Goal: Information Seeking & Learning: Learn about a topic

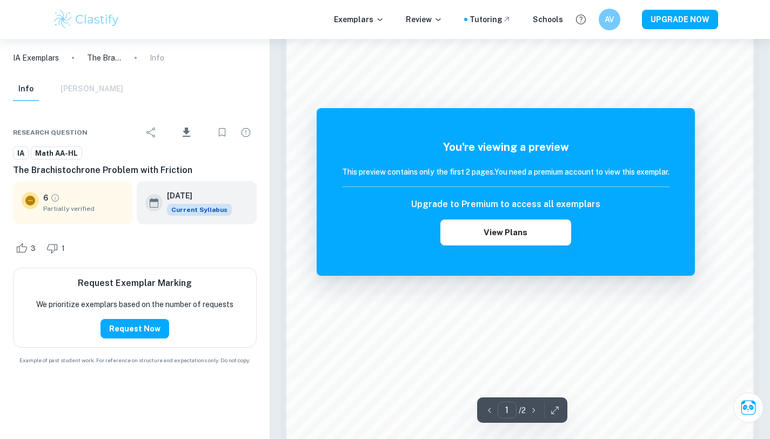
scroll to position [830, 0]
click at [523, 410] on p "/ 2" at bounding box center [522, 410] width 7 height 12
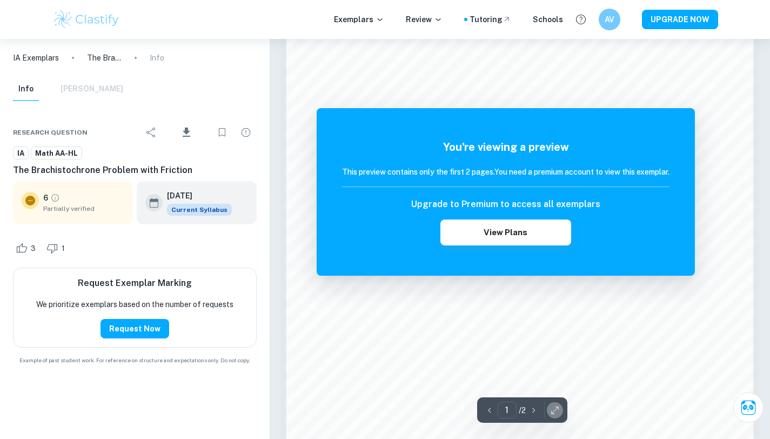
click at [552, 409] on icon "button" at bounding box center [555, 410] width 11 height 11
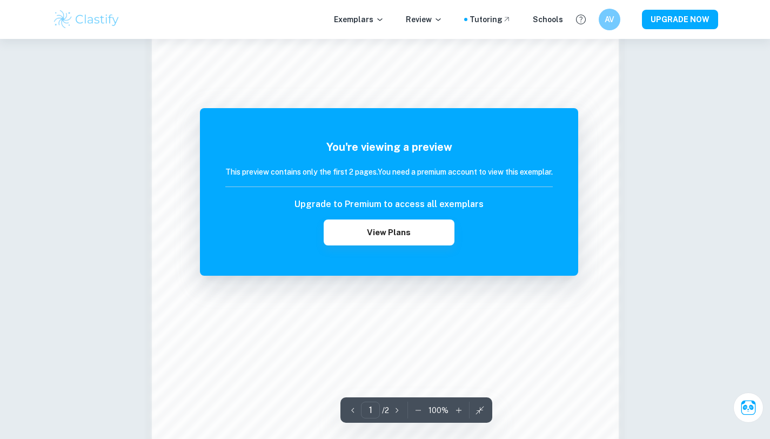
scroll to position [799, 0]
click at [434, 224] on button "View Plans" at bounding box center [389, 232] width 131 height 26
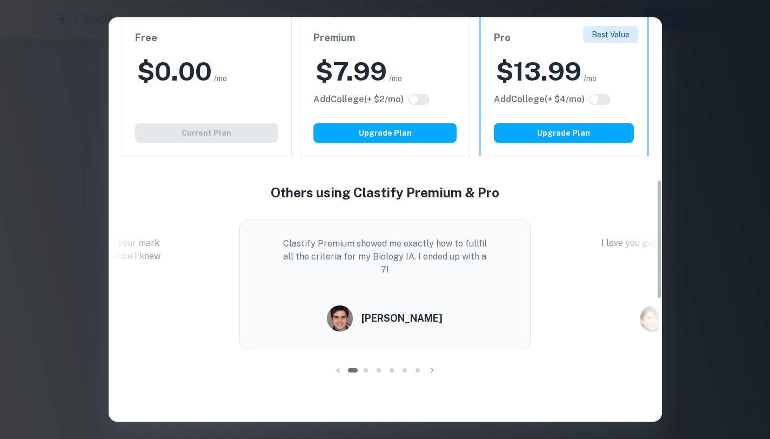
scroll to position [0, 0]
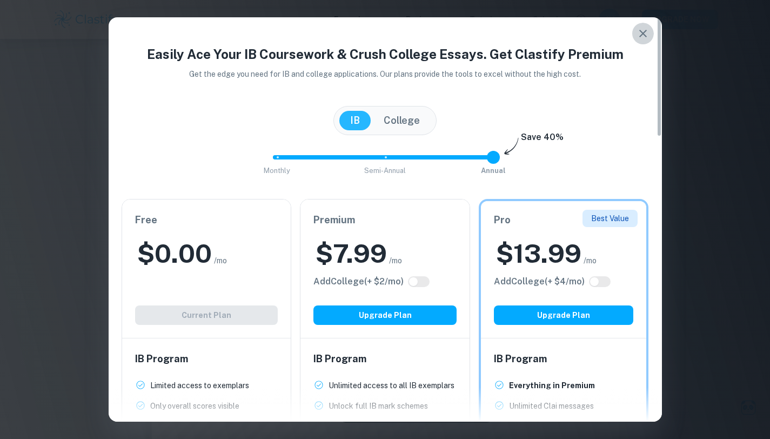
click at [637, 41] on button "button" at bounding box center [643, 34] width 22 height 22
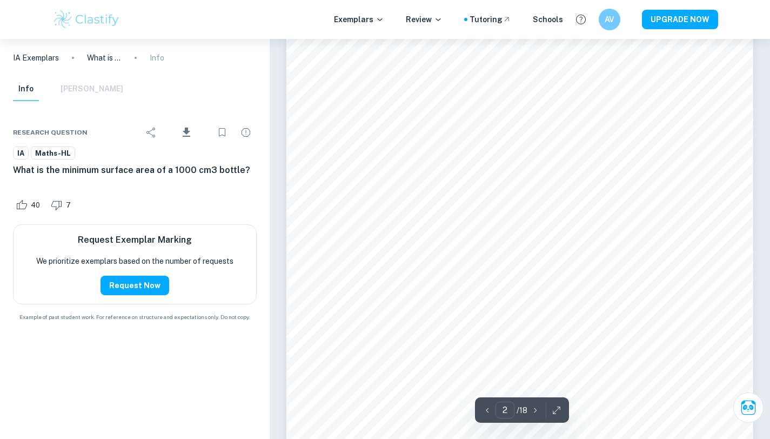
scroll to position [985, 0]
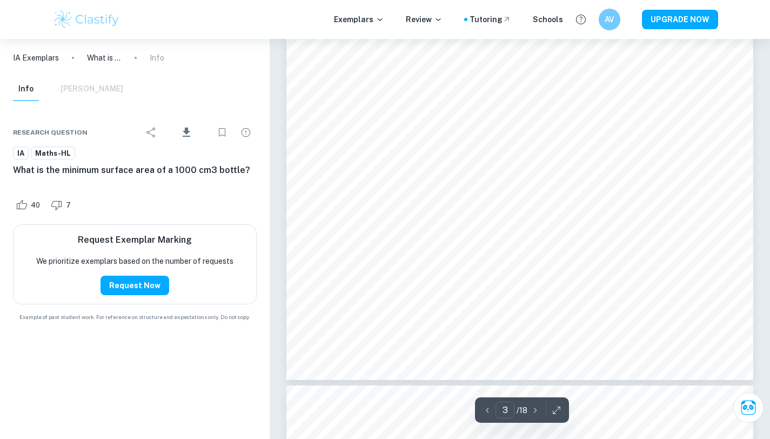
type input "4"
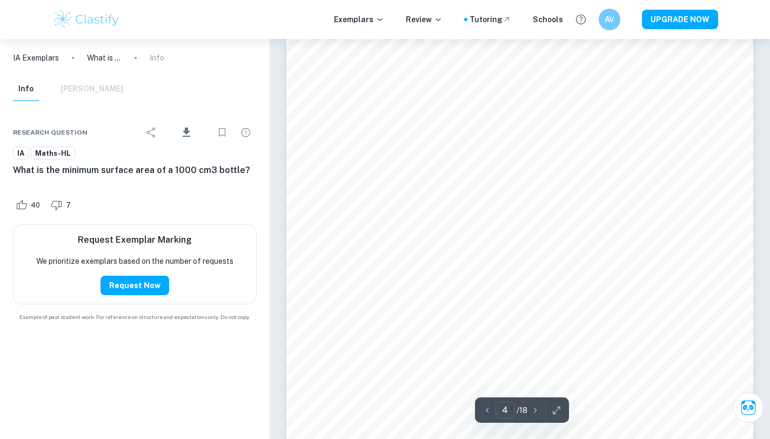
scroll to position [2185, 0]
